Goal: Information Seeking & Learning: Learn about a topic

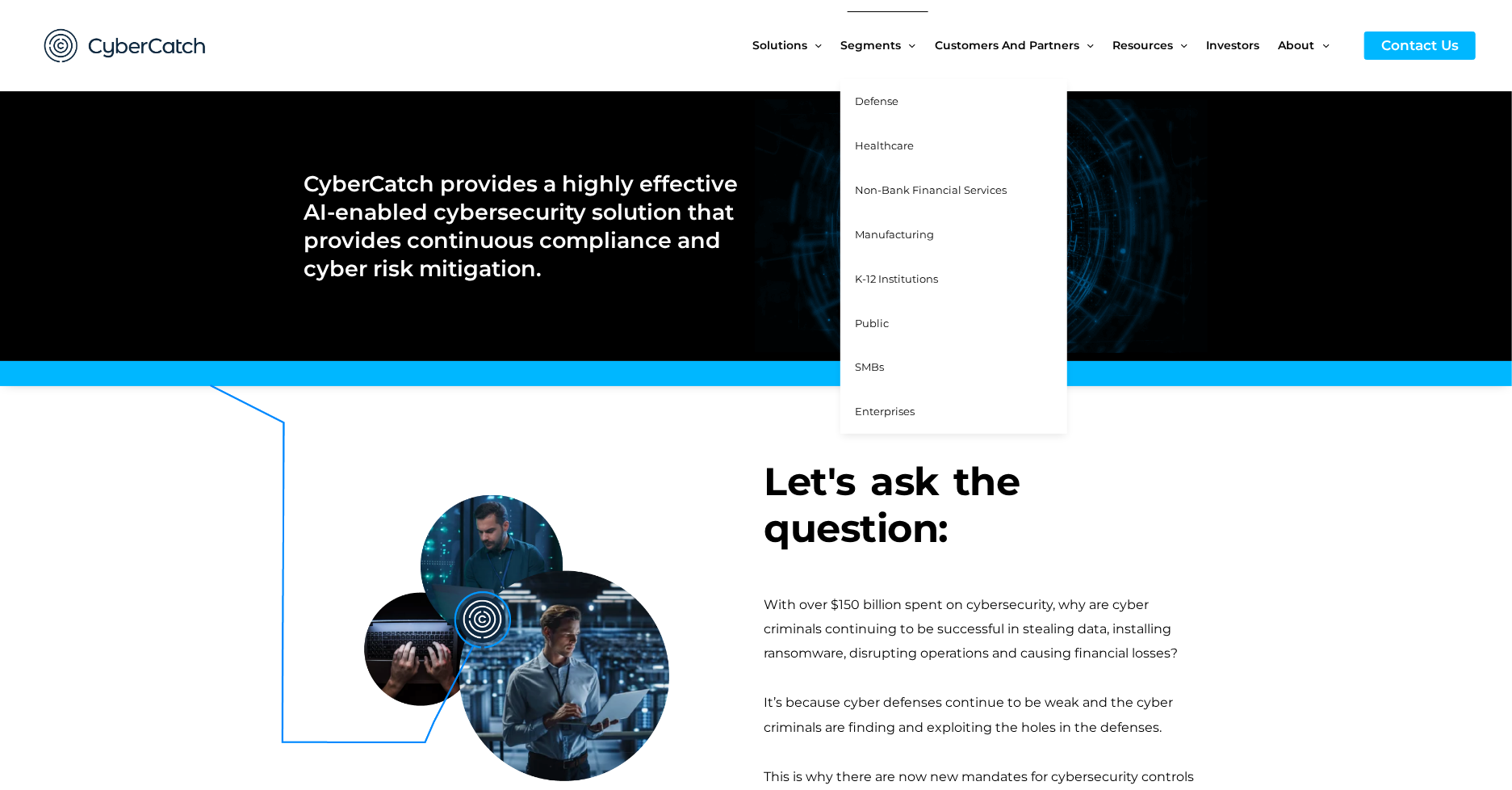
click at [872, 104] on span "Defense" at bounding box center [877, 101] width 44 height 13
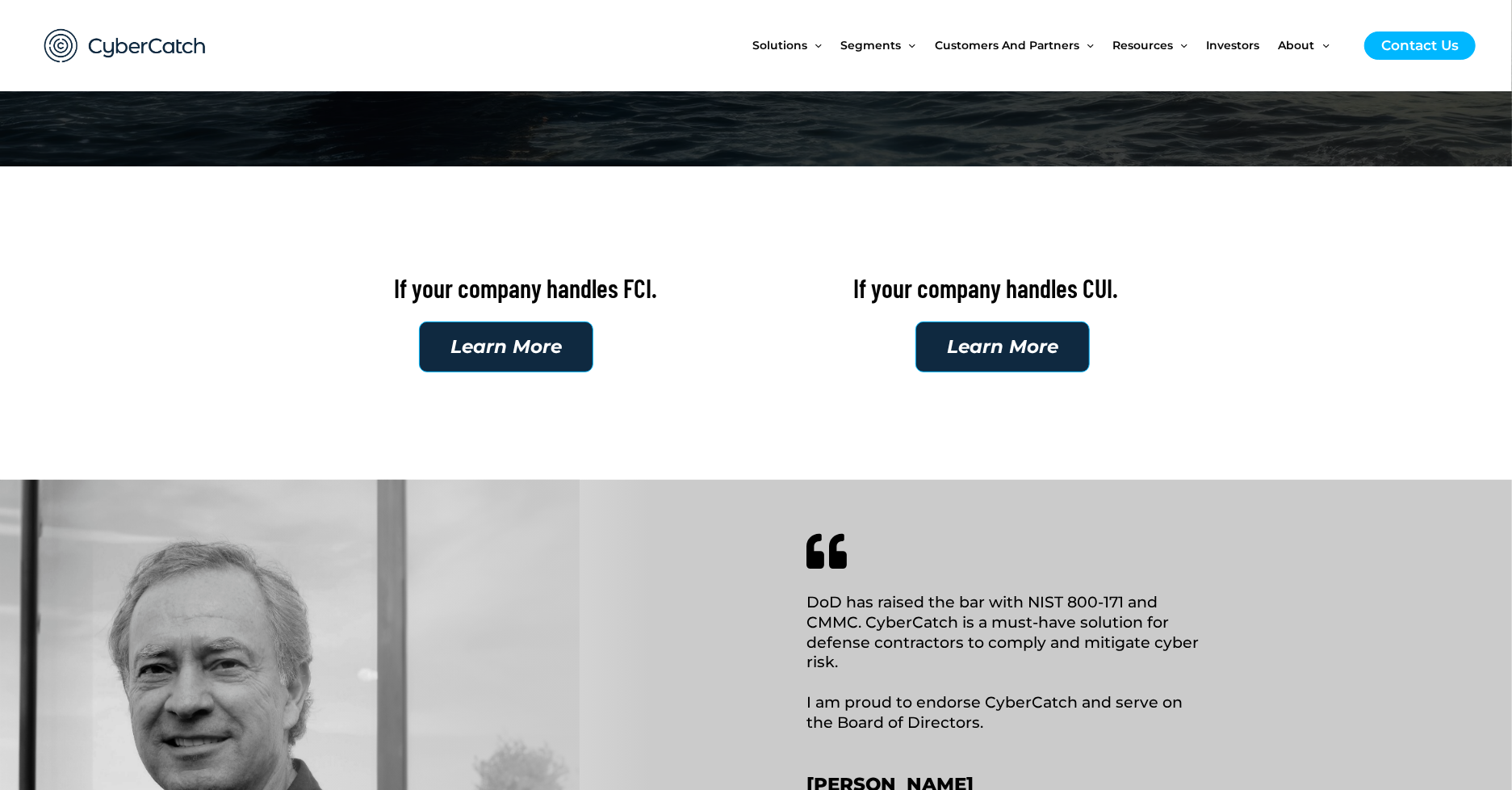
scroll to position [389, 0]
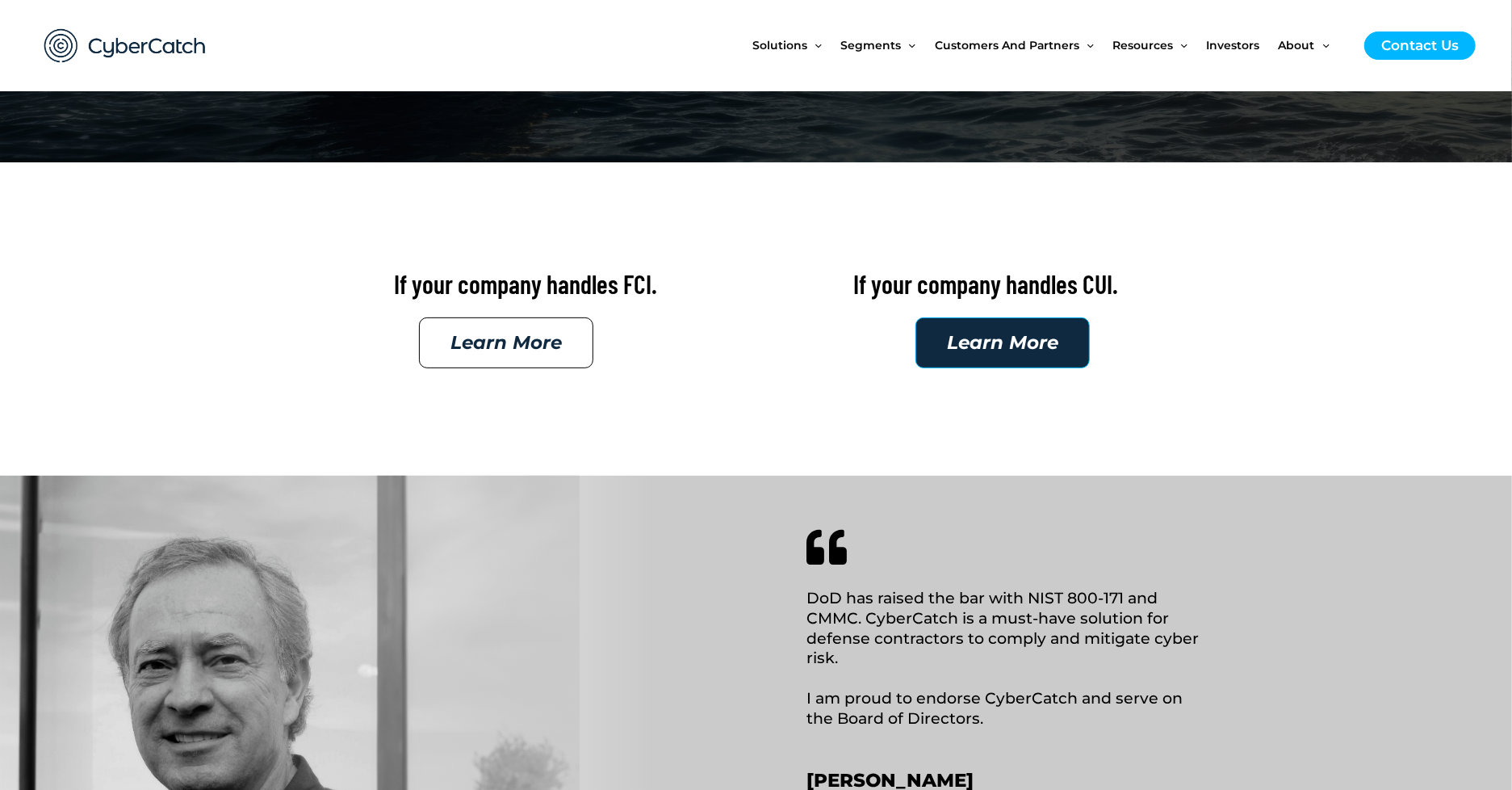
click at [517, 340] on span "Learn More" at bounding box center [506, 342] width 111 height 18
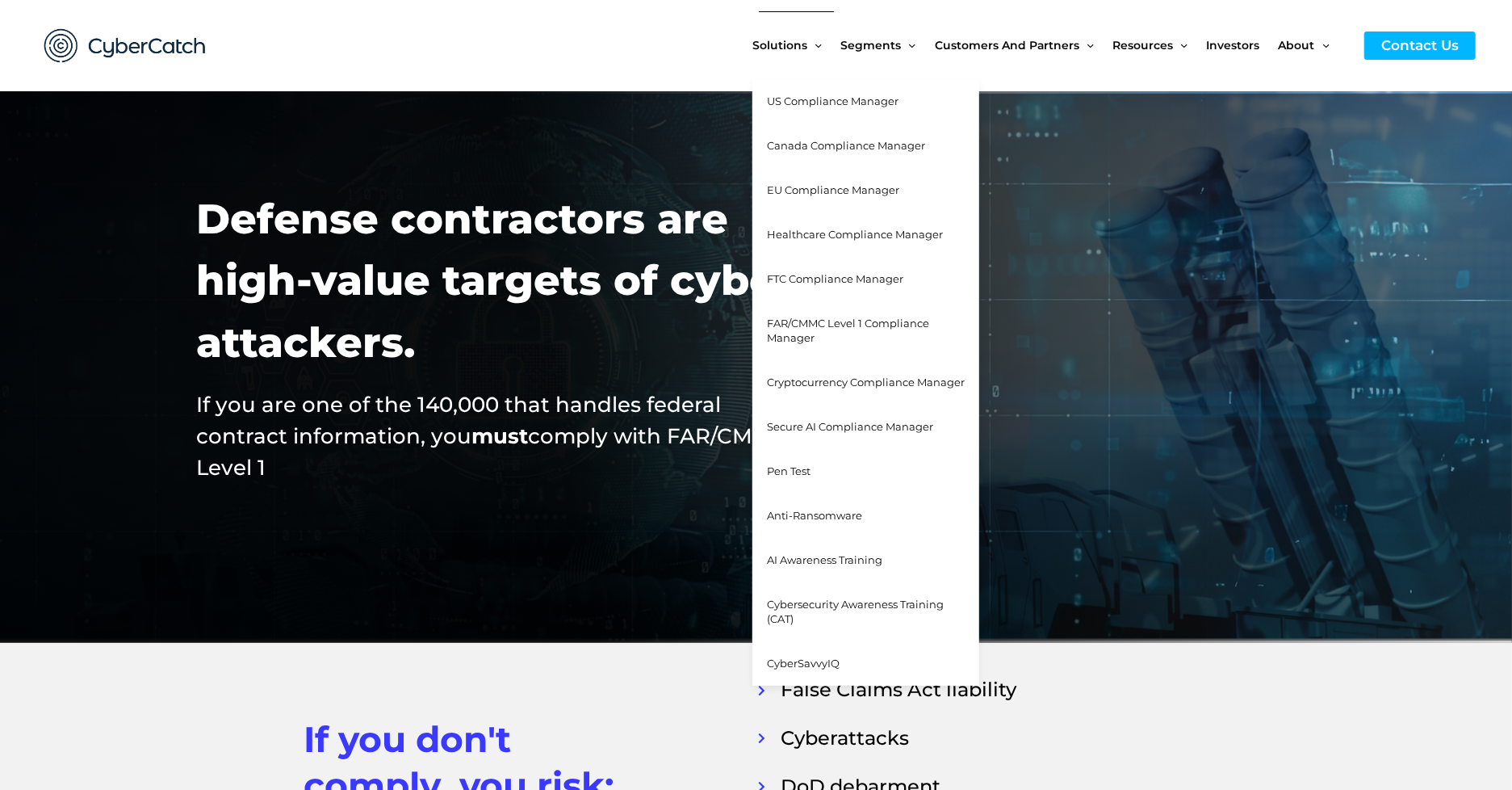
click at [815, 276] on span "FTC Compliance Manager" at bounding box center [835, 279] width 136 height 13
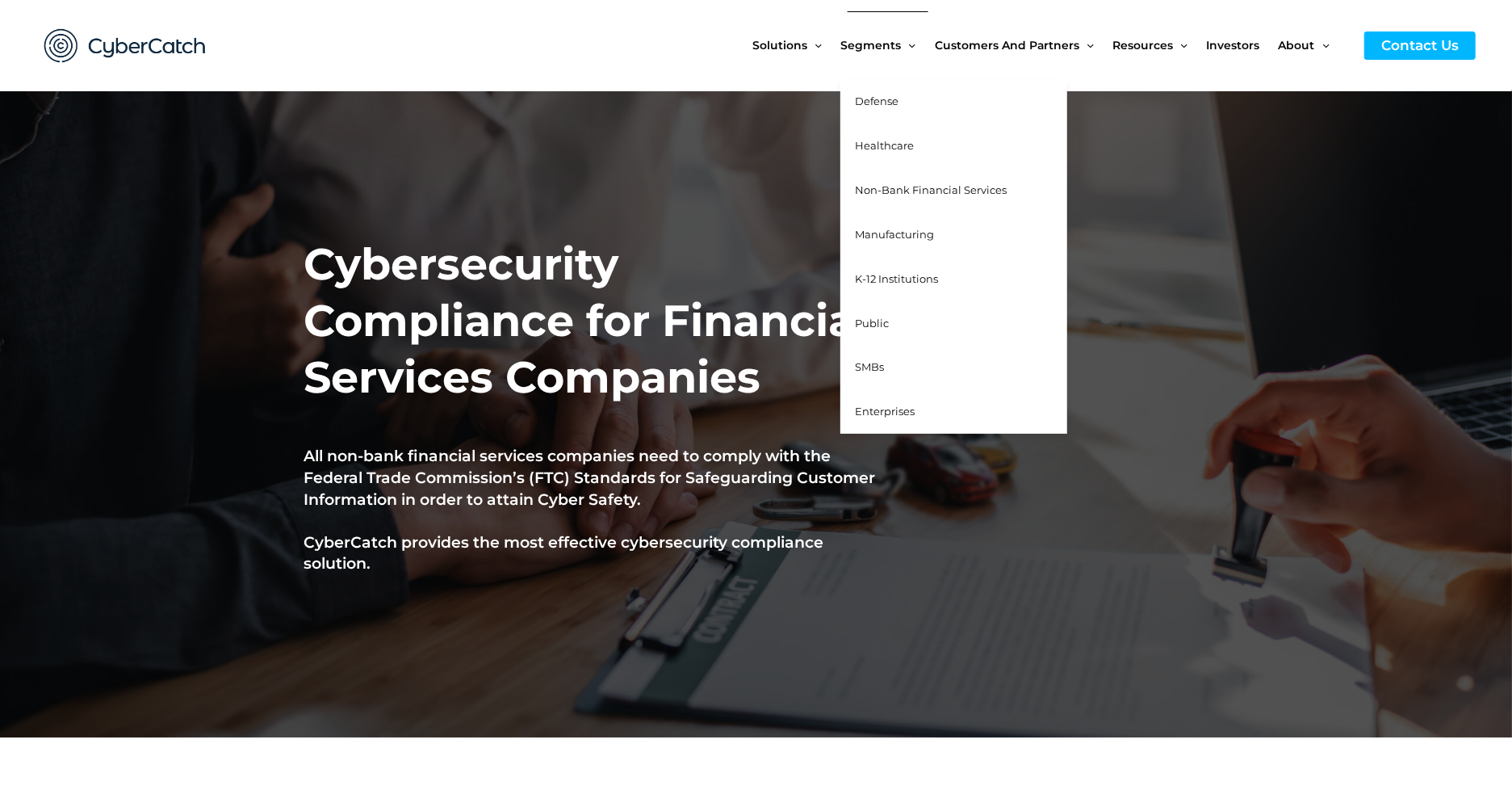
click at [875, 96] on span "Defense" at bounding box center [877, 101] width 44 height 13
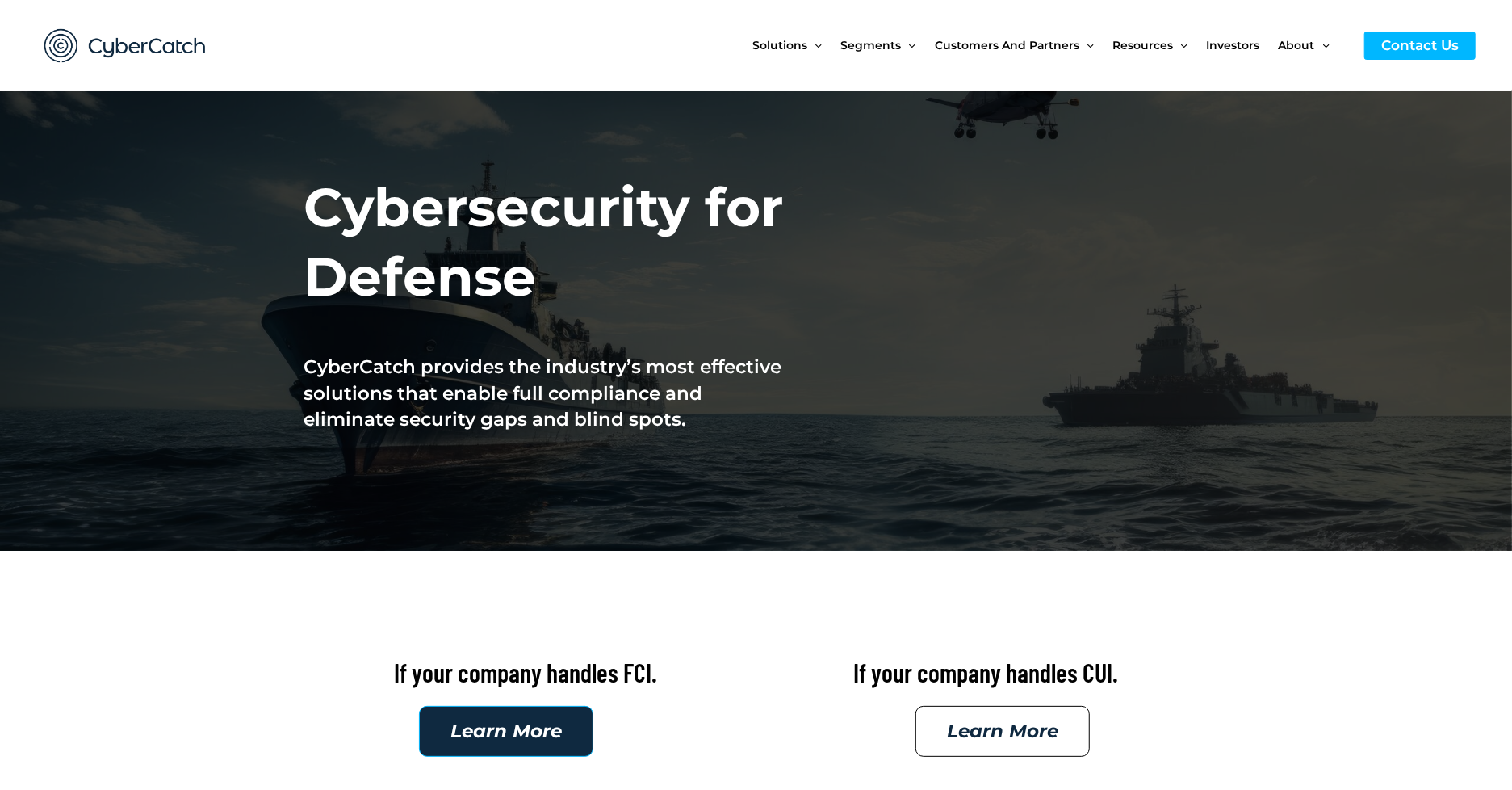
click at [983, 732] on span "Learn More" at bounding box center [1003, 731] width 111 height 18
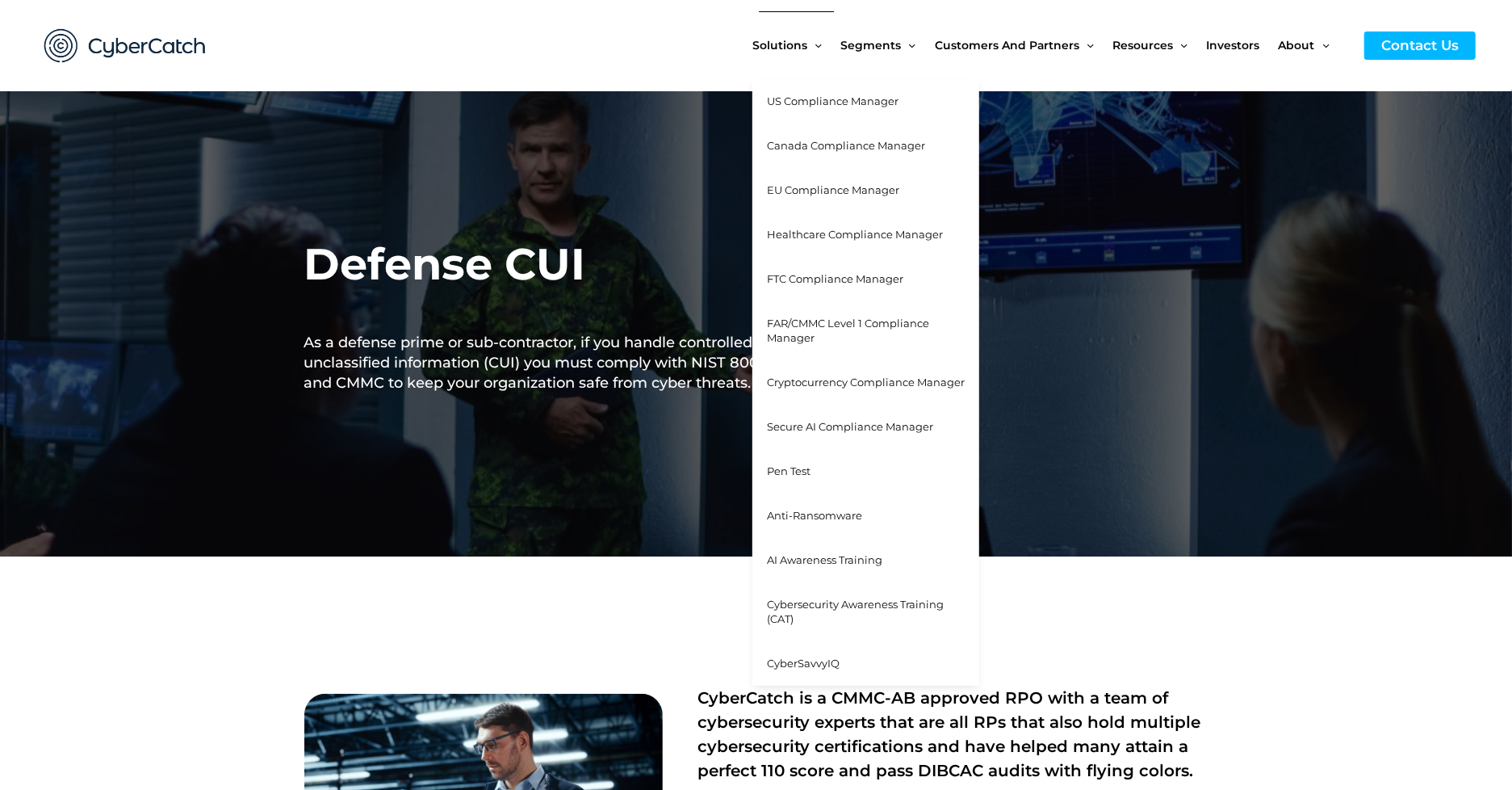
click at [820, 603] on span "Cybersecurity Awareness Training (CAT)" at bounding box center [855, 612] width 176 height 28
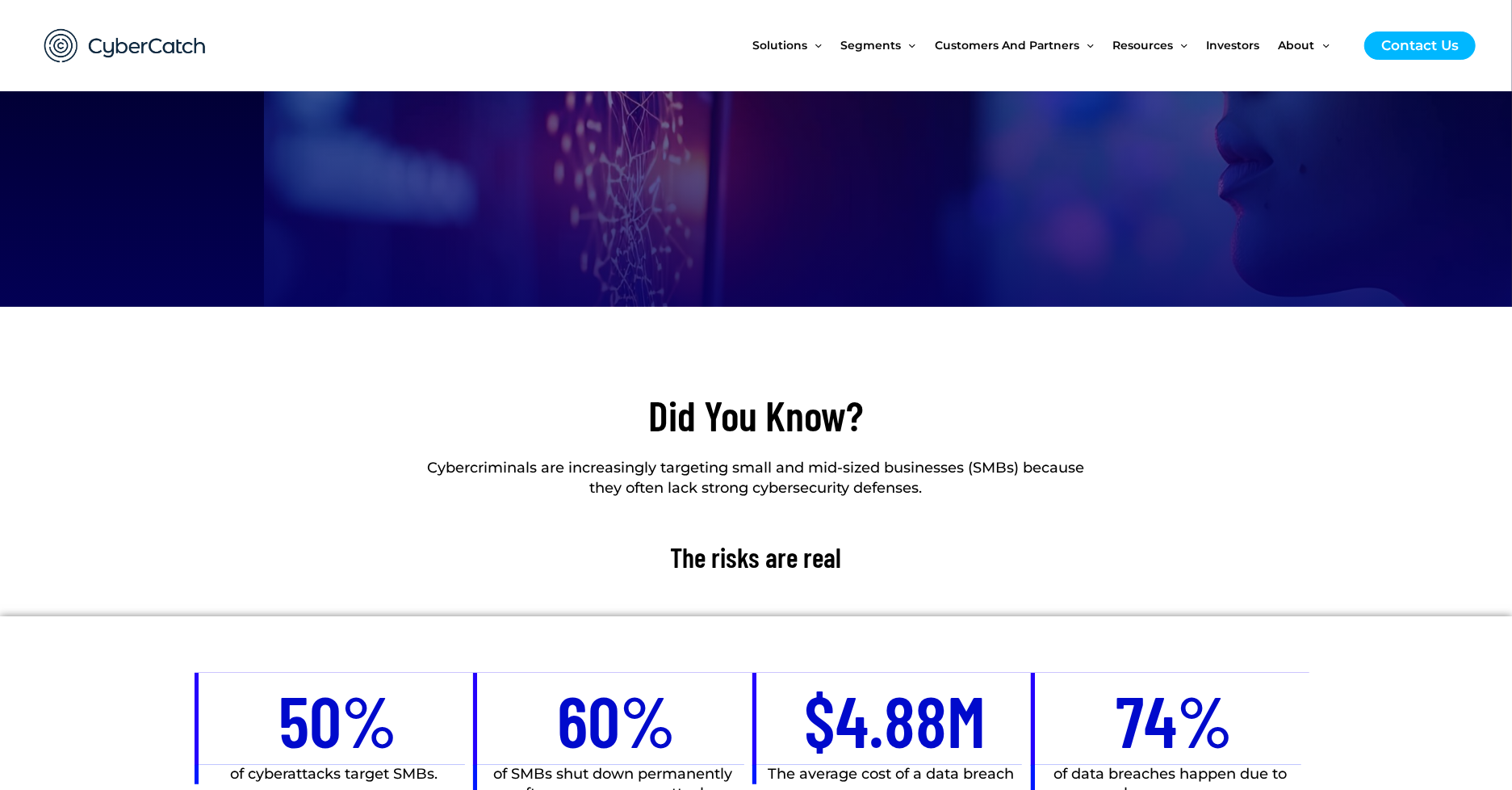
scroll to position [272, 0]
